Goal: Book appointment/travel/reservation

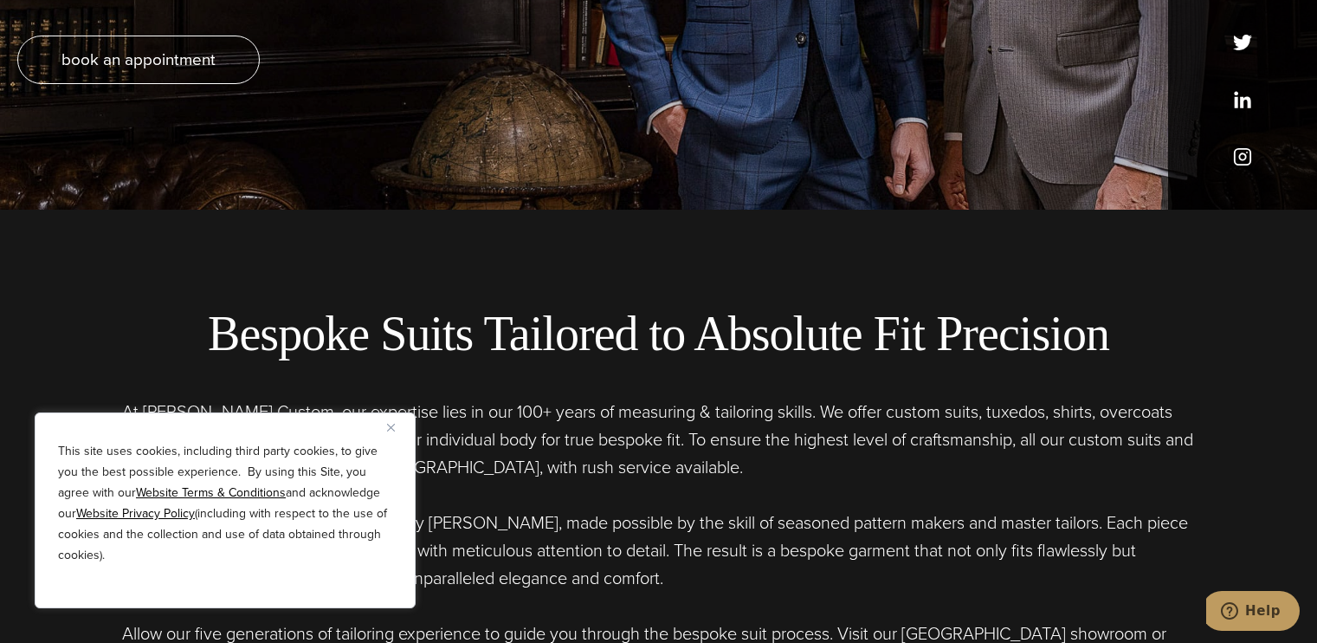
scroll to position [260, 0]
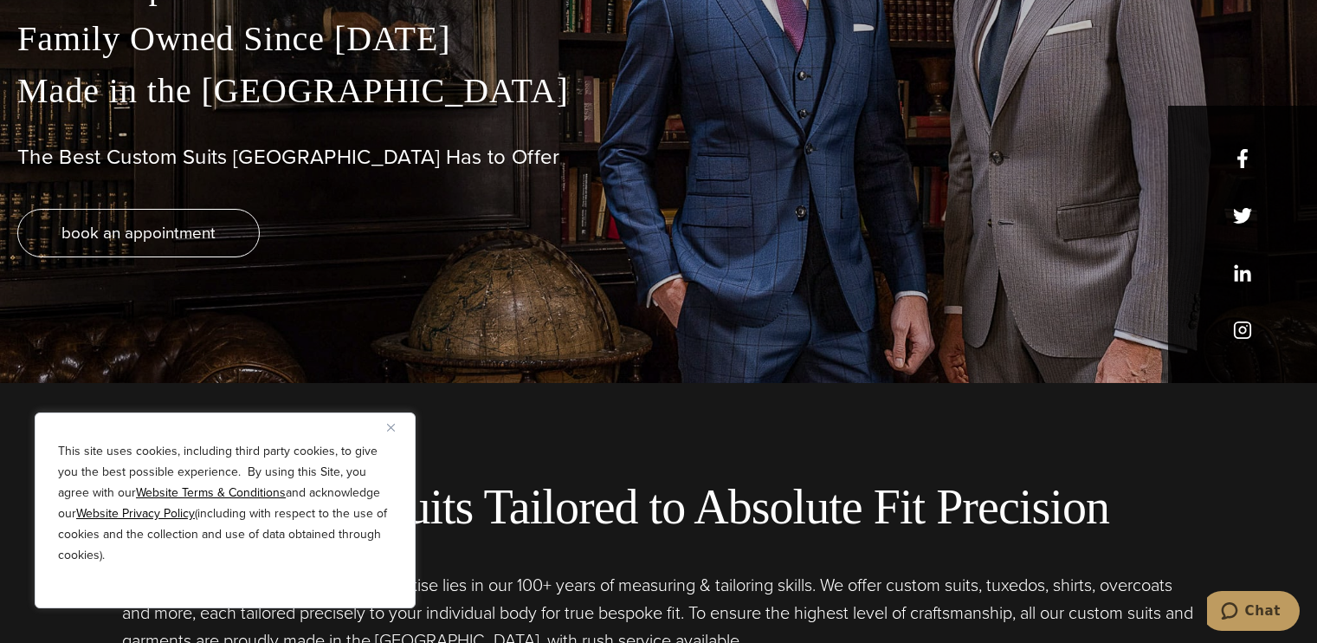
click at [1246, 334] on div "True Bespoke Garments Family Owned Since [DATE] Made in [GEOGRAPHIC_DATA] The B…" at bounding box center [658, 172] width 1317 height 422
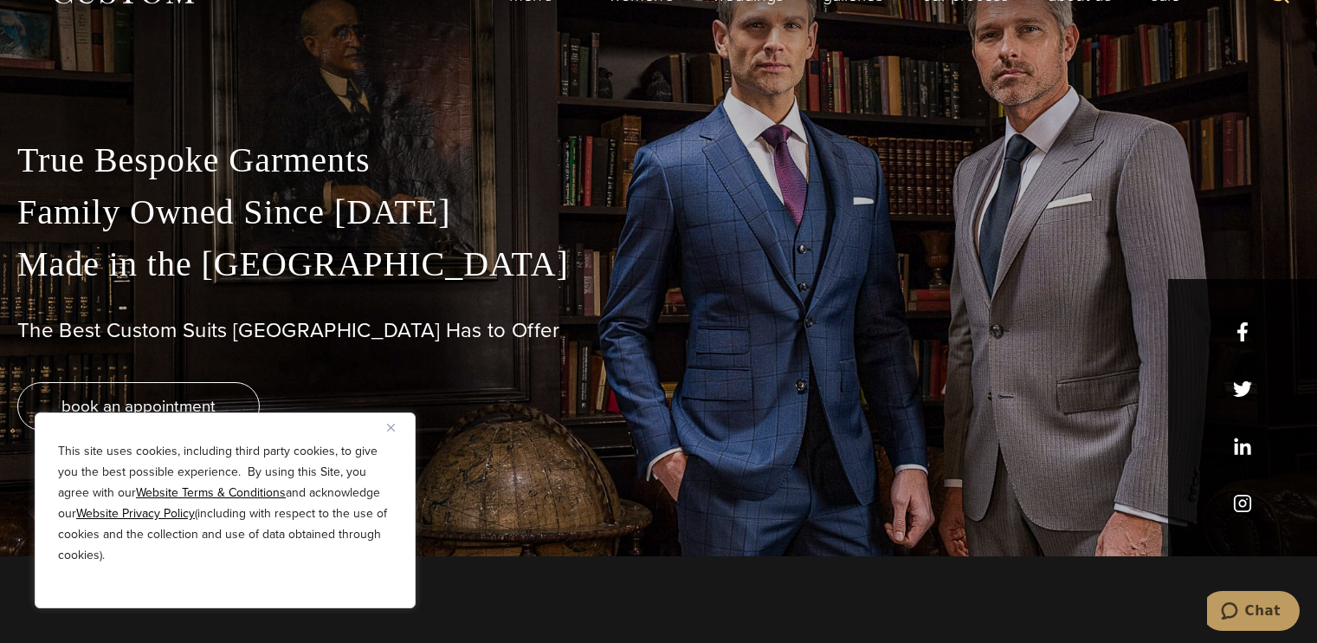
scroll to position [0, 0]
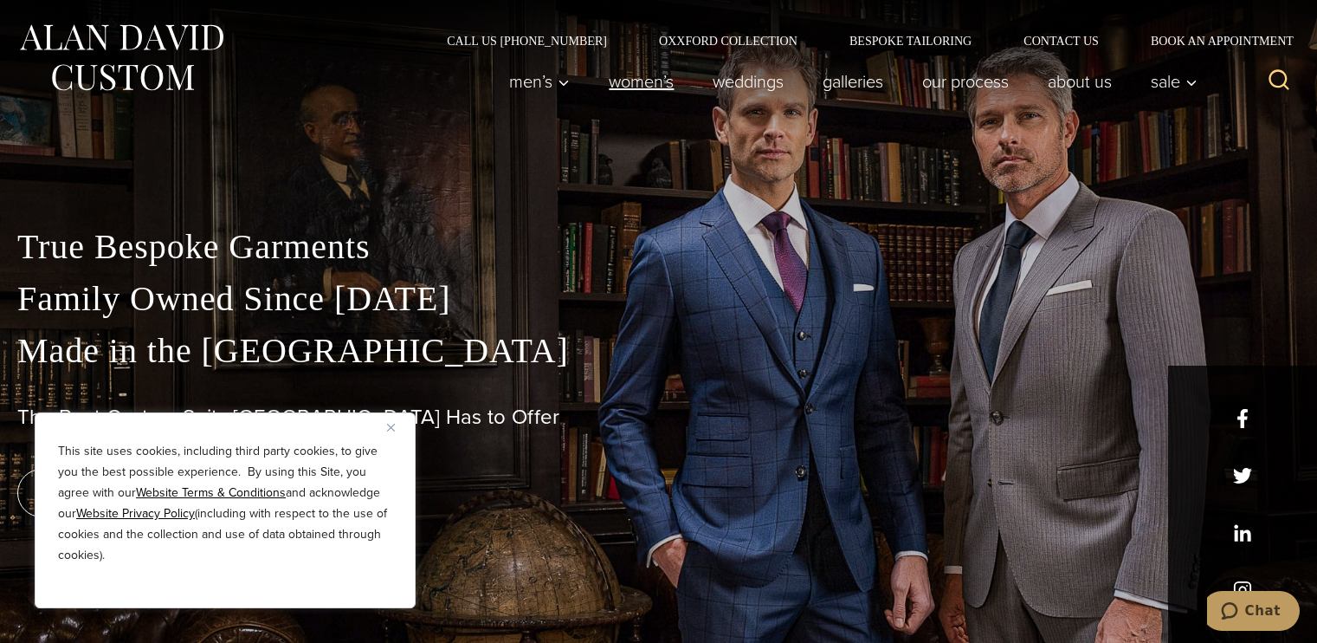
click at [640, 81] on link "Women’s" at bounding box center [642, 81] width 104 height 35
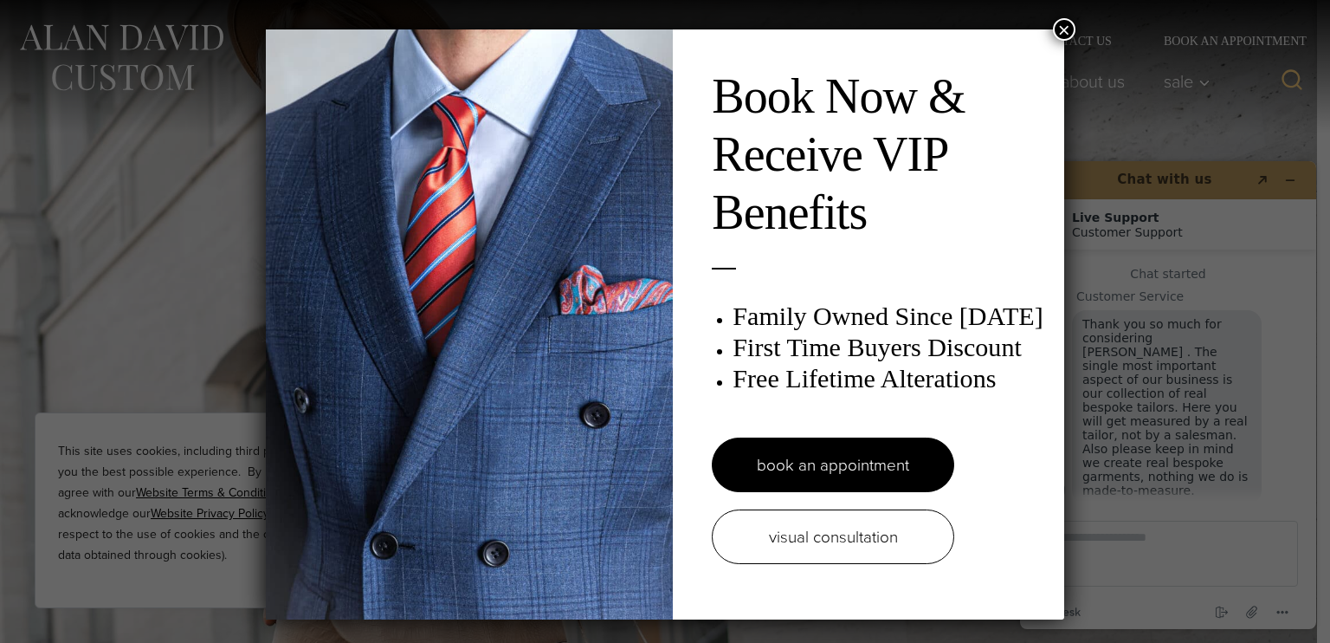
click at [1047, 613] on div "Book Now & Receive VIP Benefits Family Owned Since [DATE] First Time Buyers Dis…" at bounding box center [665, 321] width 1330 height 643
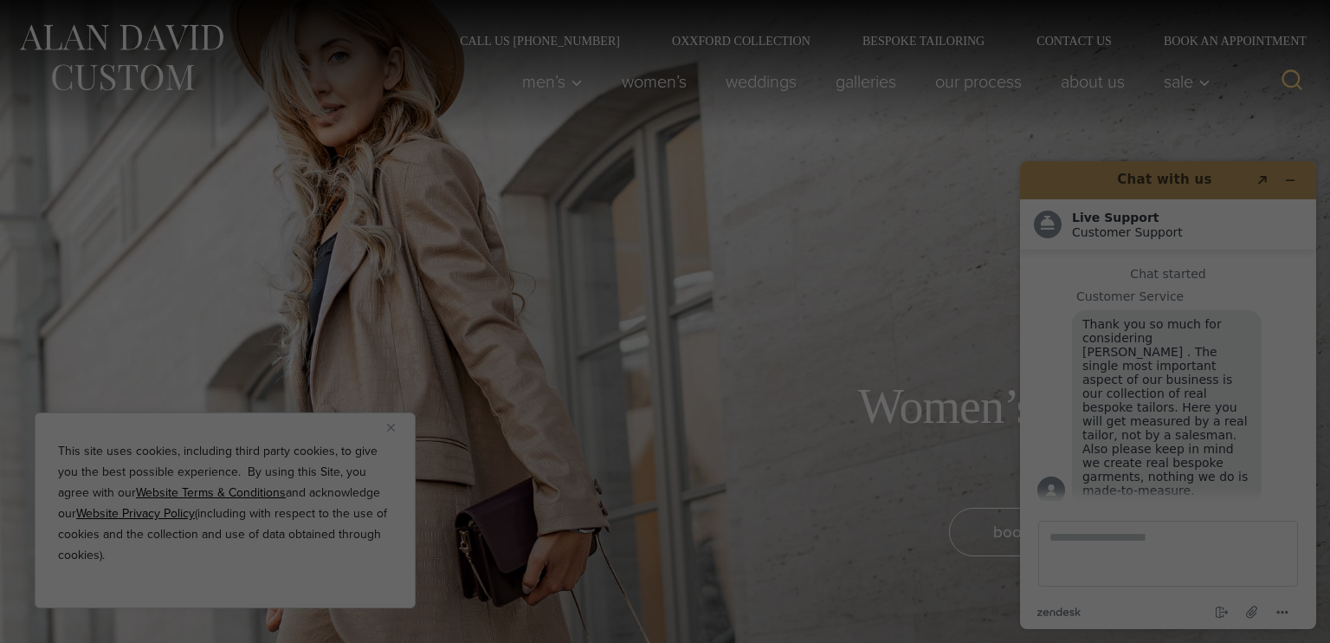
click at [1047, 613] on div "Book Now & Receive VIP Benefits Family Owned Since 1913 First Time Buyers Disco…" at bounding box center [665, 321] width 1330 height 643
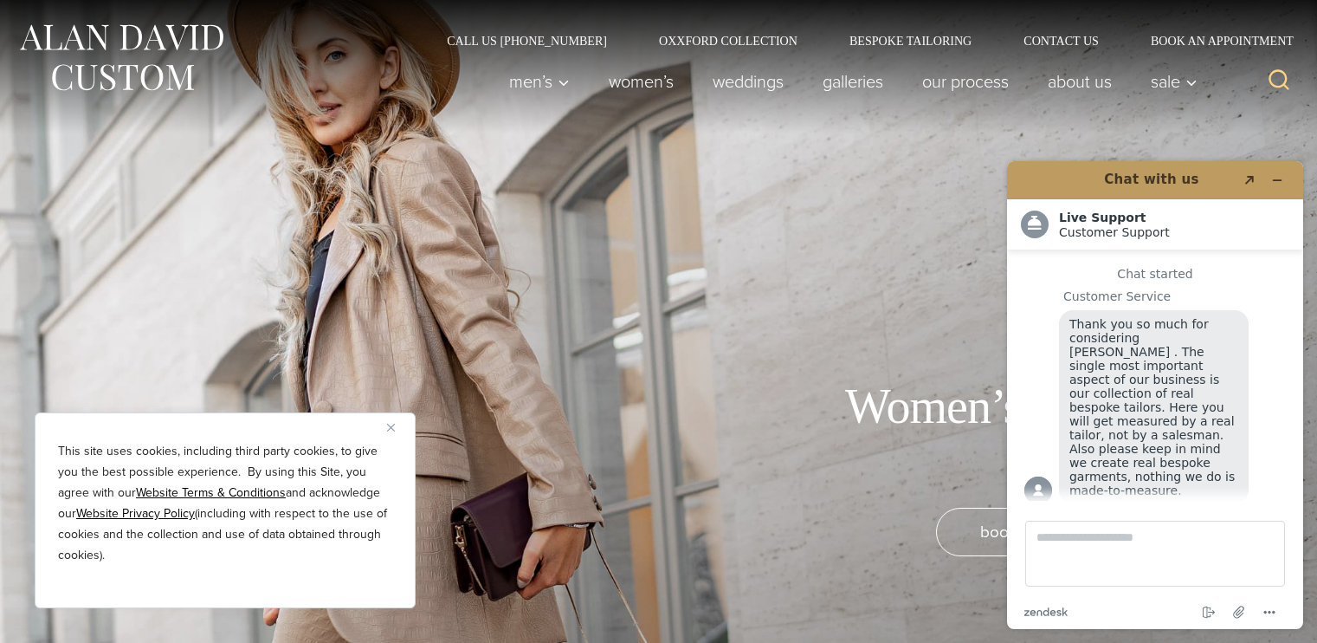
click at [188, 61] on img at bounding box center [121, 57] width 208 height 77
